Goal: Task Accomplishment & Management: Manage account settings

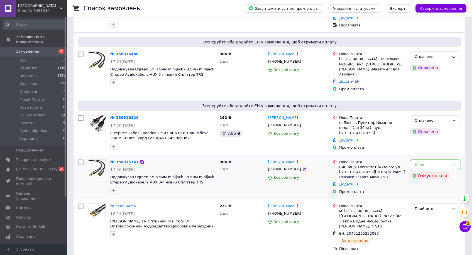
scroll to position [100, 0]
click at [467, 226] on button "Чат з покупцем 2" at bounding box center [464, 226] width 11 height 11
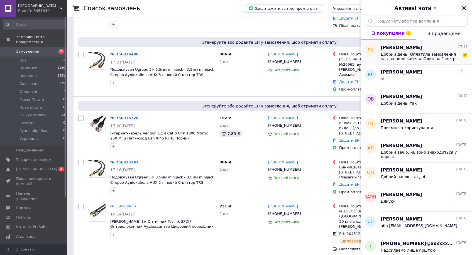
click at [393, 59] on span "Добрий день! Оплатила замовлення на два hdmi кабеля. Один на 1 метр, другий на …" at bounding box center [419, 56] width 79 height 9
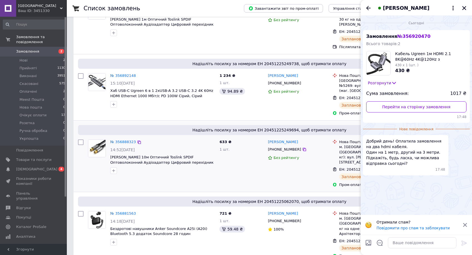
scroll to position [351, 0]
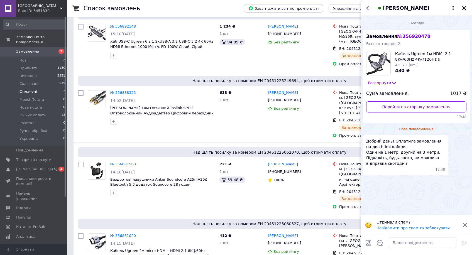
click at [53, 91] on li "Оплачені 2" at bounding box center [34, 92] width 68 height 8
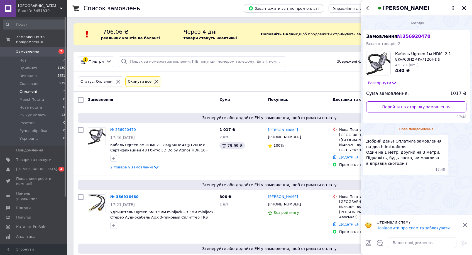
click at [464, 224] on icon at bounding box center [464, 224] width 5 height 5
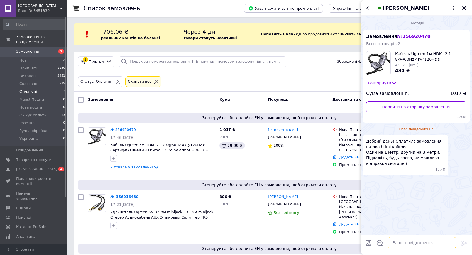
click at [394, 243] on textarea at bounding box center [422, 242] width 68 height 11
click at [403, 242] on textarea at bounding box center [422, 242] width 68 height 11
type textarea "Добрий вечір, ні, відправка буде завтра"
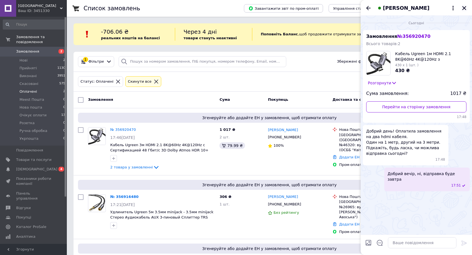
click at [466, 8] on button "Закрити" at bounding box center [464, 8] width 7 height 7
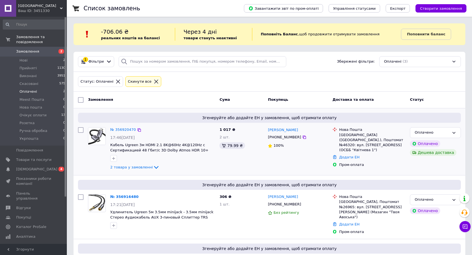
scroll to position [43, 0]
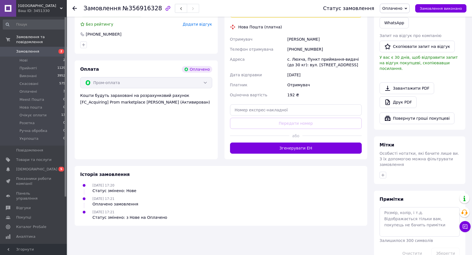
scroll to position [164, 0]
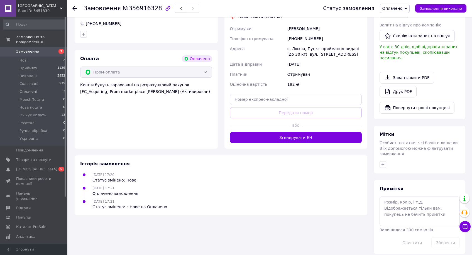
click at [304, 143] on div "Доставка Редагувати Вкажіть номер експрес-накладної Обов'язково введіть номер е…" at bounding box center [295, 62] width 143 height 173
click at [298, 140] on button "Згенерувати ЕН" at bounding box center [296, 137] width 132 height 11
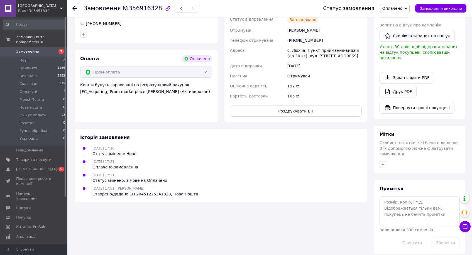
click at [404, 13] on div "Статус замовлення Оплачено Прийнято Виконано Скасовано Meest Пошта Нова пошта О…" at bounding box center [389, 8] width 154 height 17
click at [401, 11] on span "Оплачено" at bounding box center [395, 8] width 30 height 9
click at [402, 21] on li "Прийнято" at bounding box center [396, 19] width 33 height 8
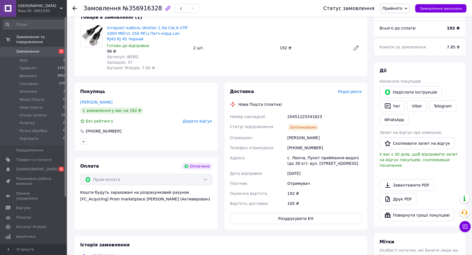
scroll to position [0, 0]
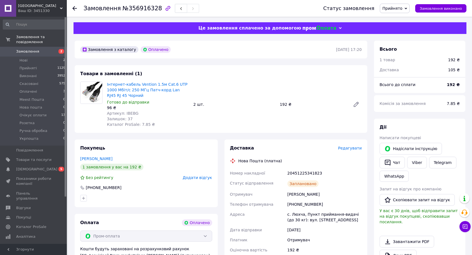
click at [127, 117] on span "Залишок: 37" at bounding box center [120, 119] width 26 height 4
click at [136, 117] on div "Залишок: 37" at bounding box center [148, 119] width 82 height 6
click at [125, 114] on span "Артикул: IBEBG" at bounding box center [122, 113] width 31 height 4
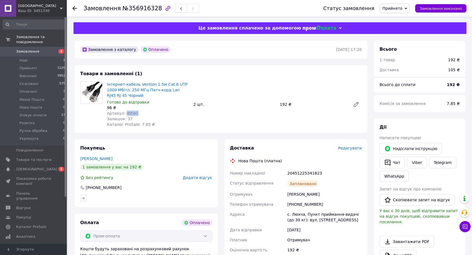
copy span "IBEBG"
click at [301, 174] on div "20451225341823" at bounding box center [324, 173] width 77 height 10
click at [301, 173] on div "20451225341823" at bounding box center [324, 173] width 77 height 10
copy div "20451225341823"
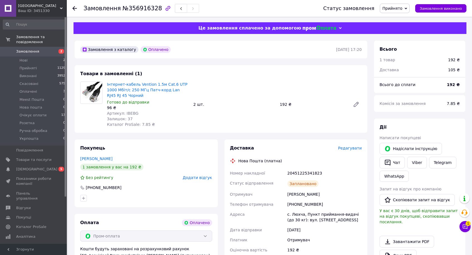
click at [237, 168] on div "Номер накладної" at bounding box center [257, 173] width 57 height 10
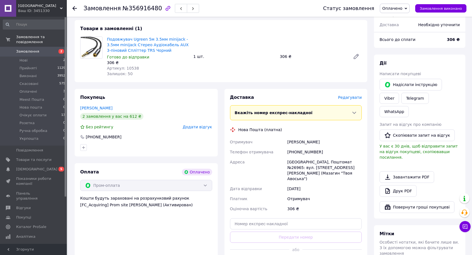
scroll to position [119, 0]
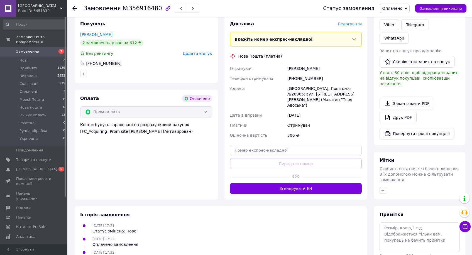
click at [309, 177] on div at bounding box center [331, 176] width 59 height 14
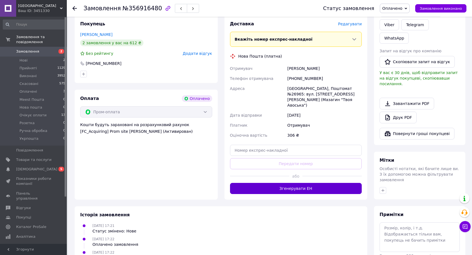
click at [311, 183] on button "Згенерувати ЕН" at bounding box center [296, 188] width 132 height 11
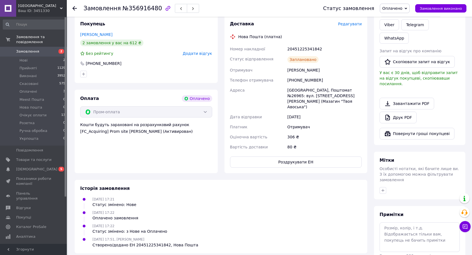
click at [402, 8] on span "Оплачено" at bounding box center [392, 8] width 20 height 4
click at [400, 16] on ul "Прийнято Виконано Скасовано Meest Пошта Нова пошта Очікує оплати Розетка Ручна …" at bounding box center [397, 42] width 34 height 56
click at [400, 17] on div "Надіслати інструкцію" at bounding box center [410, 11] width 65 height 14
click at [399, 10] on span "Оплачено" at bounding box center [392, 8] width 20 height 4
click at [400, 16] on li "Прийнято" at bounding box center [396, 19] width 33 height 8
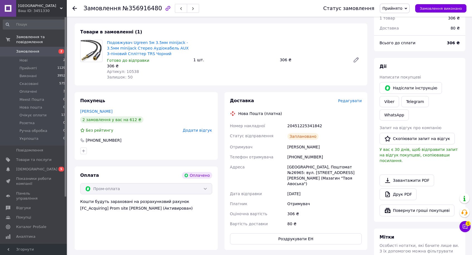
scroll to position [0, 0]
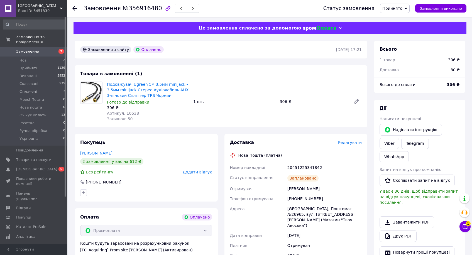
click at [127, 113] on span "Артикул: 10538" at bounding box center [123, 113] width 32 height 4
copy span "10538"
click at [306, 166] on div "20451225341842" at bounding box center [324, 168] width 77 height 10
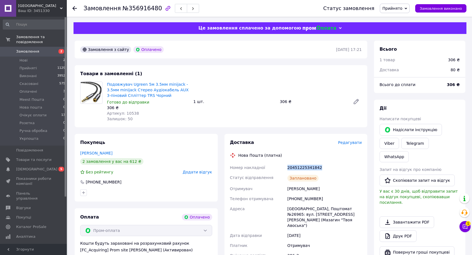
copy div "20451225341842"
click at [267, 144] on div "Доставка" at bounding box center [284, 142] width 108 height 6
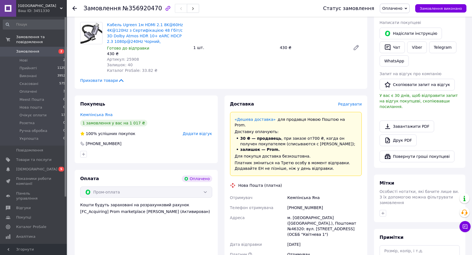
scroll to position [222, 0]
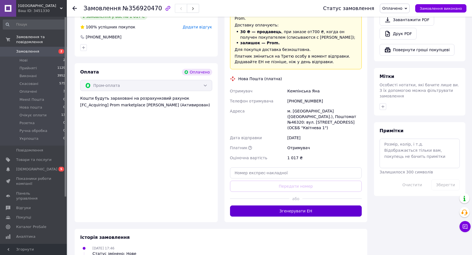
click at [309, 205] on button "Згенерувати ЕН" at bounding box center [296, 210] width 132 height 11
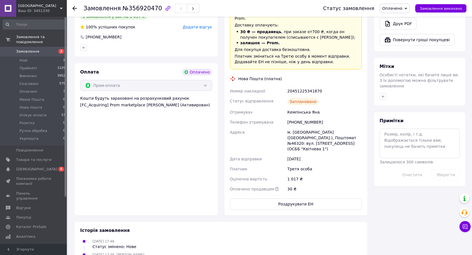
click at [400, 9] on span "Оплачено" at bounding box center [392, 8] width 20 height 4
click at [400, 15] on ul "Прийнято Виконано Скасовано Meest Пошта Нова пошта Очікує оплати Розетка Ручна …" at bounding box center [397, 42] width 34 height 56
click at [401, 6] on span "Оплачено" at bounding box center [395, 8] width 30 height 9
click at [403, 15] on ul "Прийнято Виконано Скасовано Meest Пошта Нова пошта Очікує оплати Розетка Ручна …" at bounding box center [397, 42] width 34 height 56
click at [400, 3] on div "Статус замовлення Оплачено Прийнято Виконано Скасовано Meest Пошта Нова пошта О…" at bounding box center [389, 8] width 154 height 17
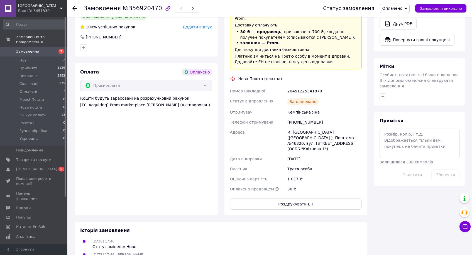
click at [401, 6] on span "Оплачено" at bounding box center [392, 8] width 20 height 4
click at [400, 18] on li "Прийнято" at bounding box center [396, 19] width 33 height 8
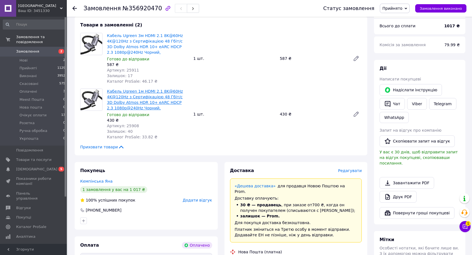
scroll to position [0, 0]
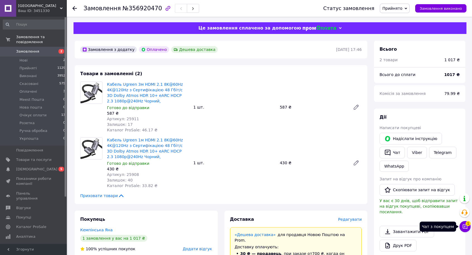
click at [462, 224] on icon at bounding box center [465, 227] width 6 height 6
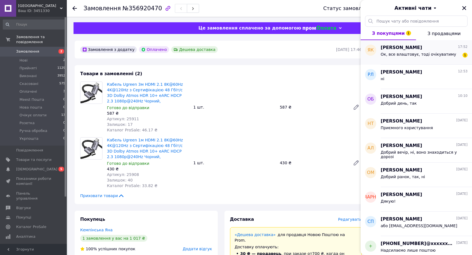
click at [411, 50] on span "[PERSON_NAME]" at bounding box center [400, 48] width 41 height 6
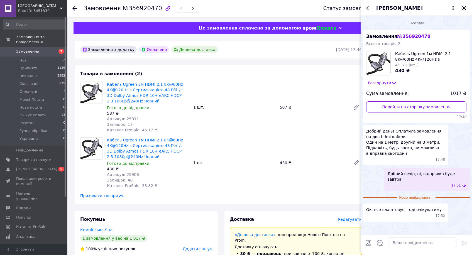
click at [466, 8] on icon "Закрити" at bounding box center [463, 8] width 5 height 5
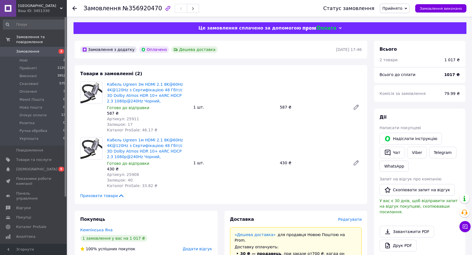
click at [132, 118] on span "Артикул: 25911" at bounding box center [123, 119] width 32 height 4
copy span "25911"
click at [129, 178] on div "Залишок: 40" at bounding box center [148, 180] width 82 height 6
click at [131, 174] on span "Артикул: 25908" at bounding box center [123, 174] width 32 height 4
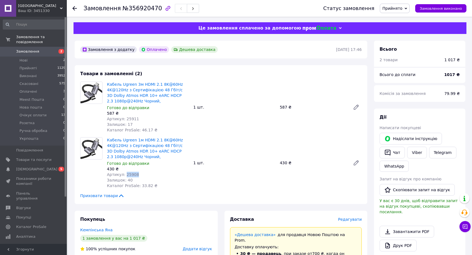
click at [131, 174] on span "Артикул: 25908" at bounding box center [123, 174] width 32 height 4
copy span "25908"
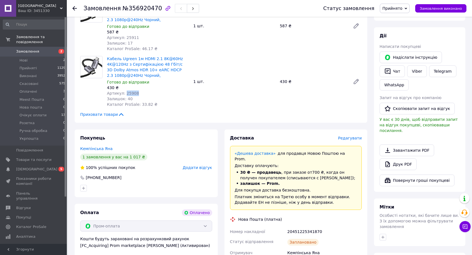
scroll to position [114, 0]
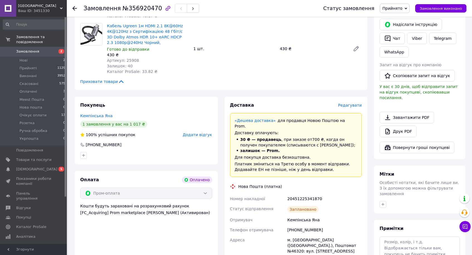
click at [306, 194] on div "20451225341870" at bounding box center [324, 199] width 77 height 10
copy div "20451225341870"
click at [272, 166] on div "Платник зміниться на Третю особу в момент відправки. Додавайте ЕН не пізніше, н…" at bounding box center [296, 166] width 122 height 11
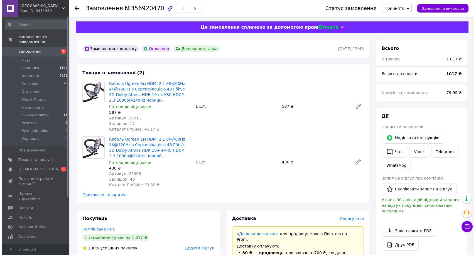
scroll to position [0, 0]
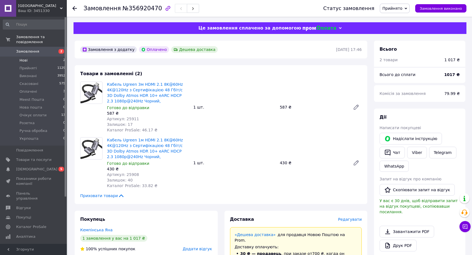
click at [22, 62] on span "Нові" at bounding box center [23, 60] width 8 height 5
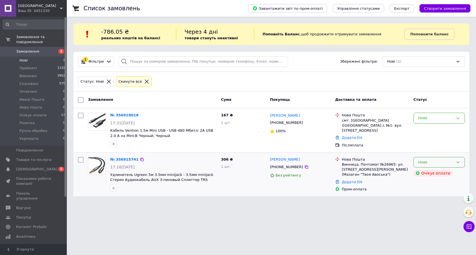
click at [416, 165] on div "Нове" at bounding box center [438, 162] width 51 height 11
click at [427, 190] on li "Скасовано" at bounding box center [438, 194] width 51 height 10
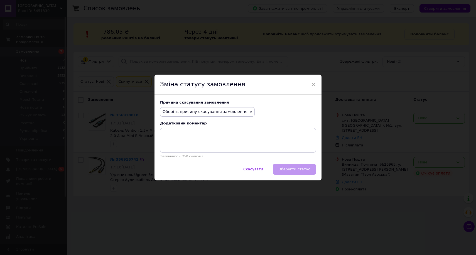
click at [228, 114] on span "Оберіть причину скасування замовлення" at bounding box center [205, 111] width 85 height 4
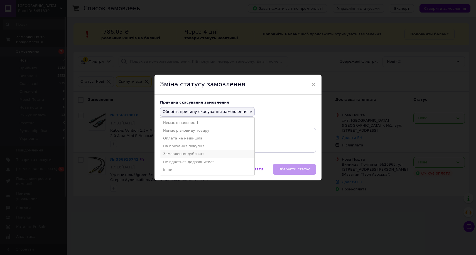
click at [224, 153] on li "Замовлення-дублікат" at bounding box center [207, 154] width 94 height 8
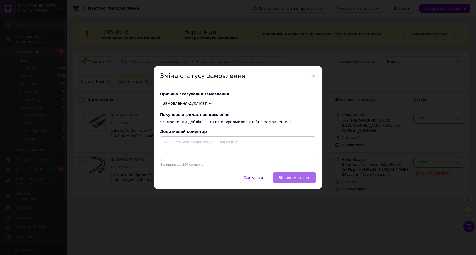
click at [285, 176] on span "Зберегти статус" at bounding box center [294, 178] width 31 height 4
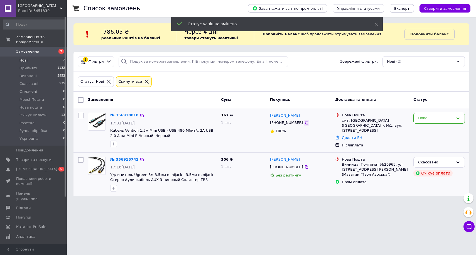
click at [305, 124] on icon at bounding box center [306, 122] width 3 height 3
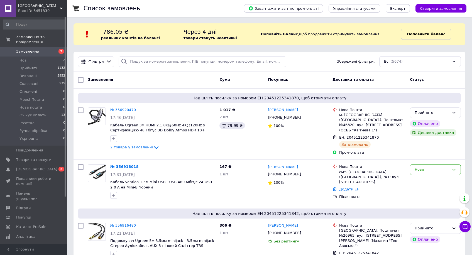
click at [417, 38] on link "Поповнити баланс" at bounding box center [426, 34] width 50 height 11
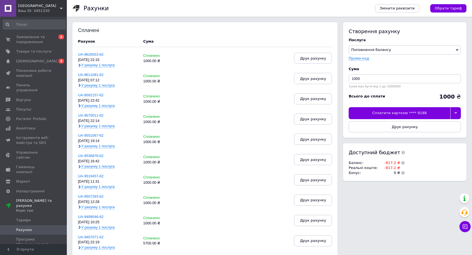
click at [459, 111] on div at bounding box center [455, 113] width 11 height 12
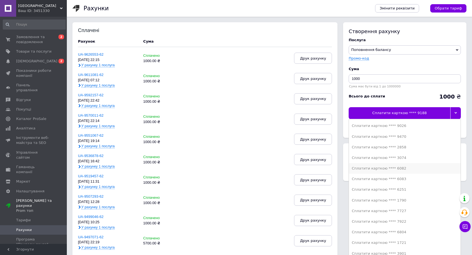
click at [409, 172] on li "Сплатити карткою **** 6082" at bounding box center [405, 168] width 112 height 11
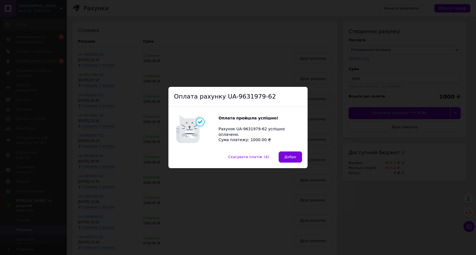
click at [410, 173] on div "Оплата рахунку UA-9631979-62 Оплата пройшла успішно! Рахунок UA-9631979-62 успі…" at bounding box center [238, 127] width 476 height 255
click at [413, 172] on div "Оплата рахунку UA-9631979-62 Оплата пройшла успішно! Рахунок UA-9631979-62 успі…" at bounding box center [238, 127] width 476 height 255
